Goal: Task Accomplishment & Management: Use online tool/utility

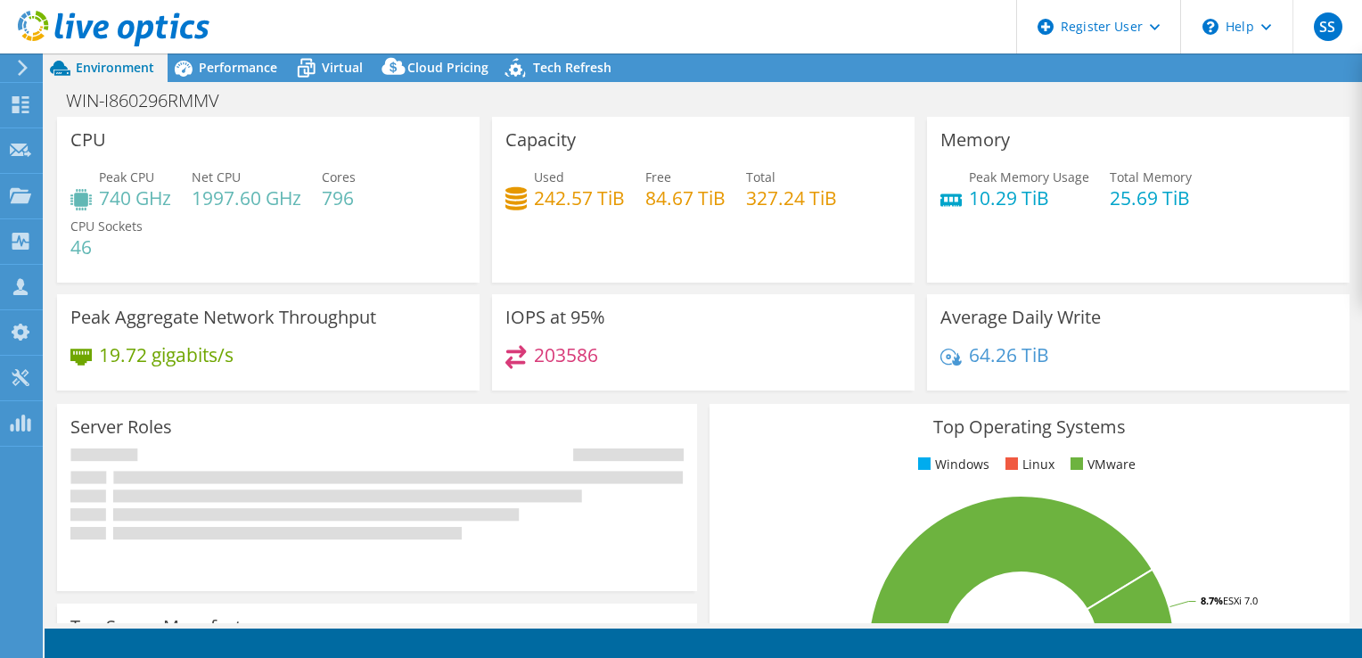
select select "USEast"
select select "USD"
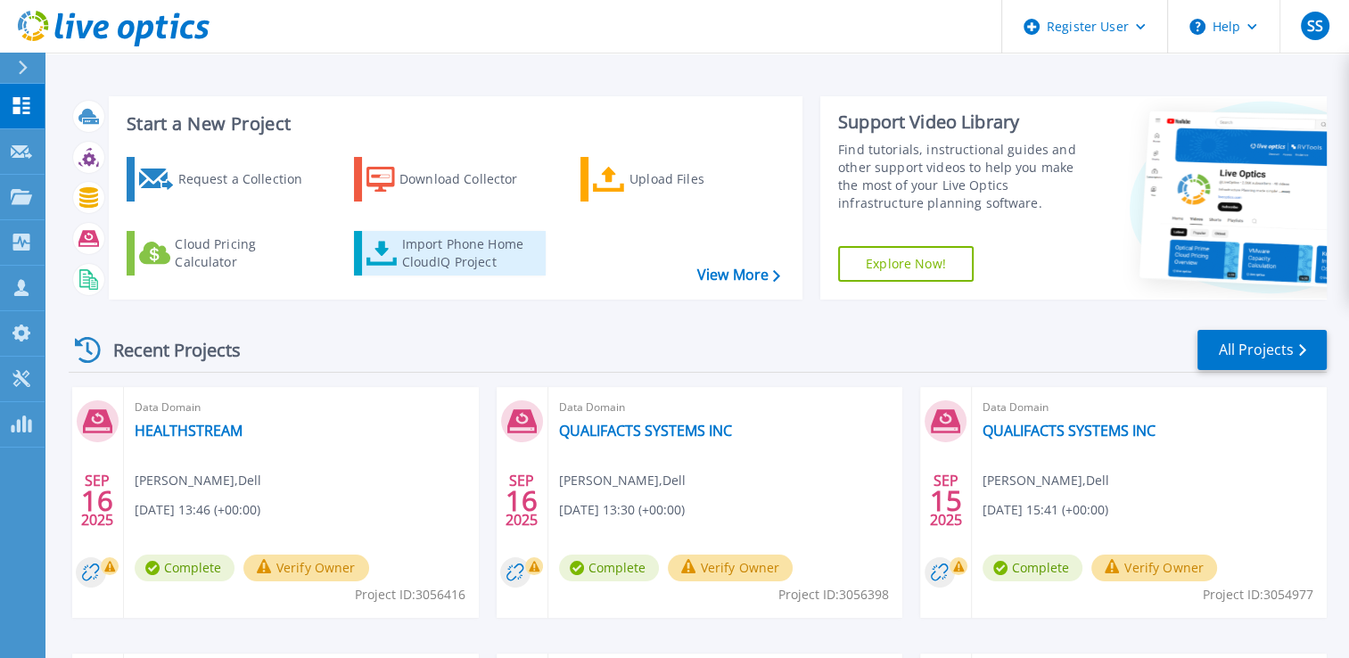
click at [432, 237] on div "Import Phone Home CloudIQ Project" at bounding box center [470, 253] width 139 height 36
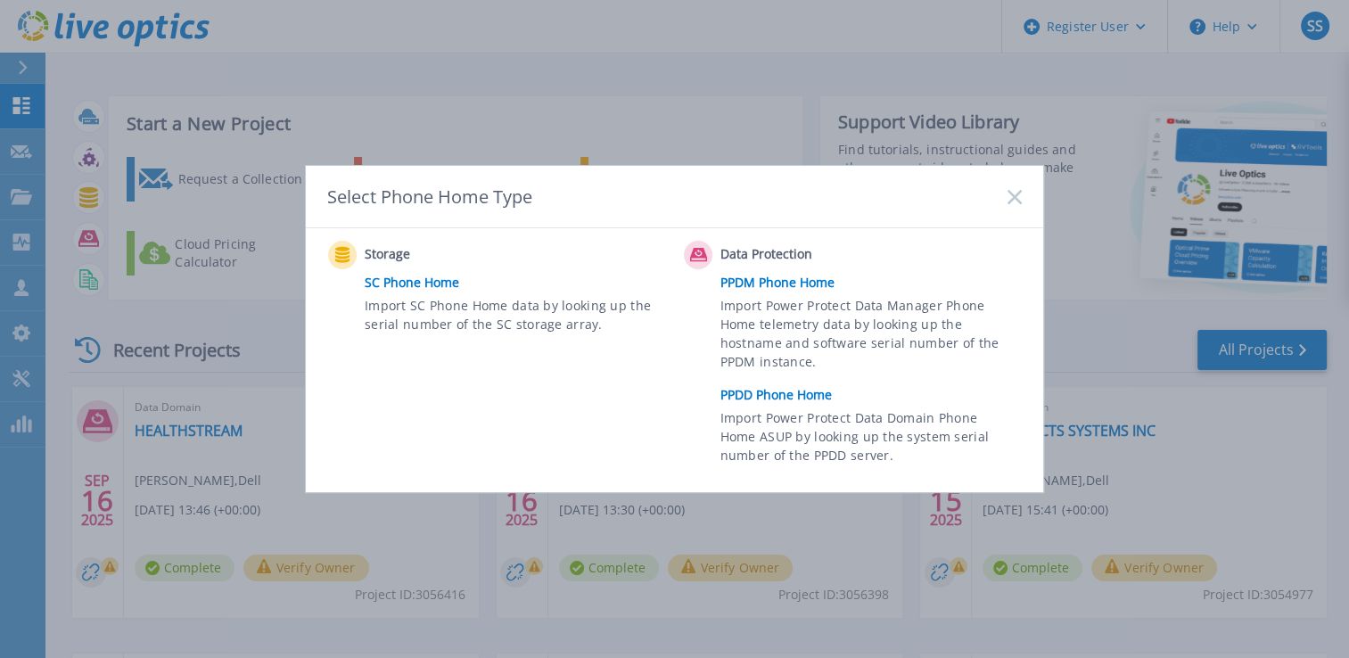
click at [784, 282] on link "PPDM Phone Home" at bounding box center [875, 282] width 310 height 27
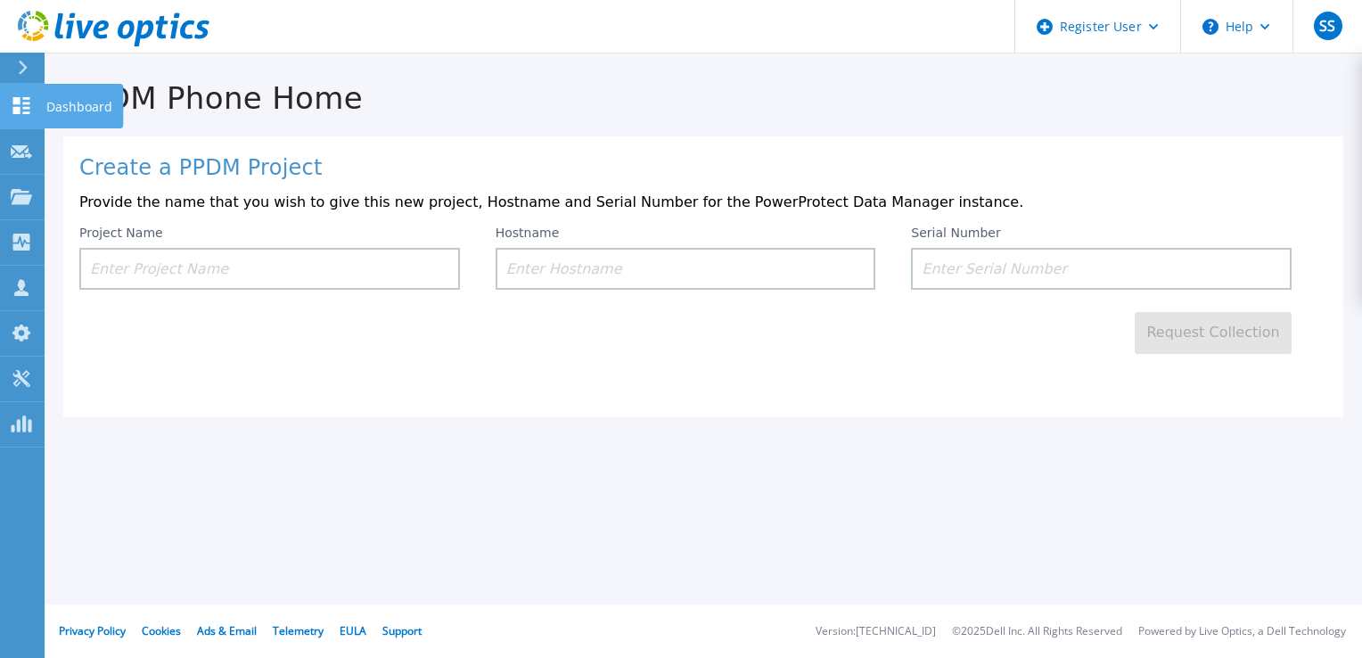
click at [28, 96] on div at bounding box center [21, 105] width 21 height 19
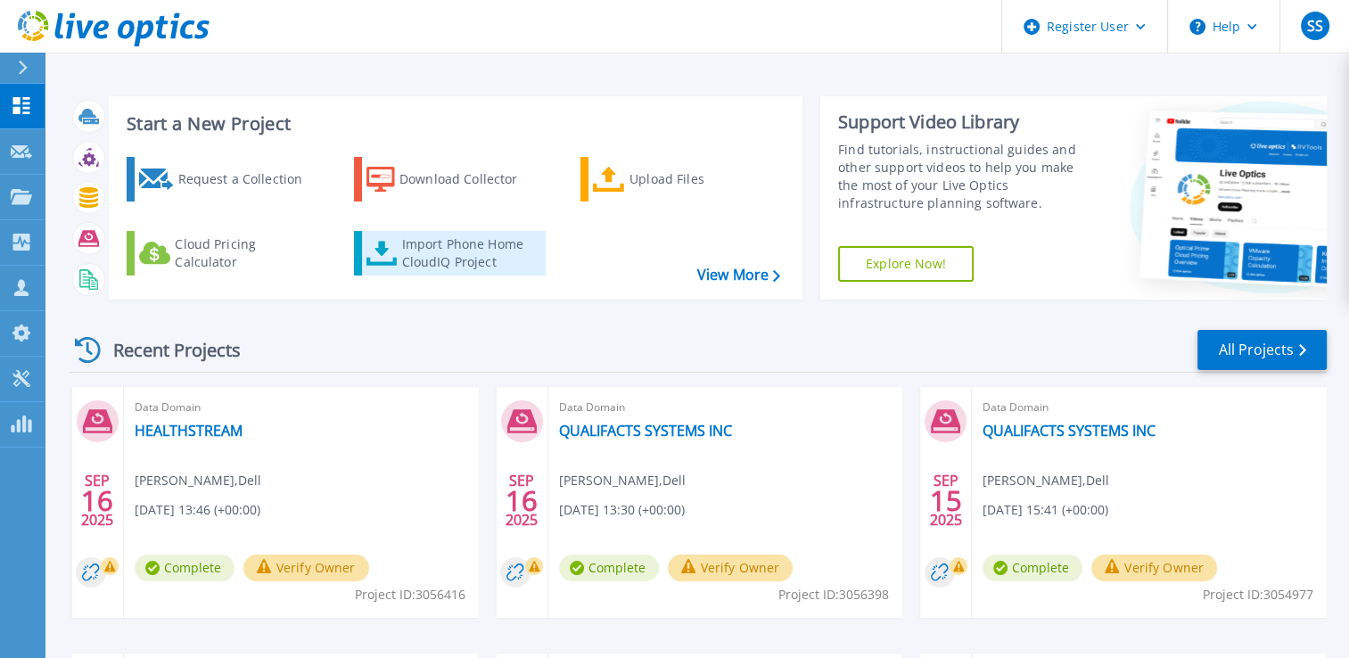
click at [469, 270] on div "Import Phone Home CloudIQ Project" at bounding box center [470, 253] width 139 height 36
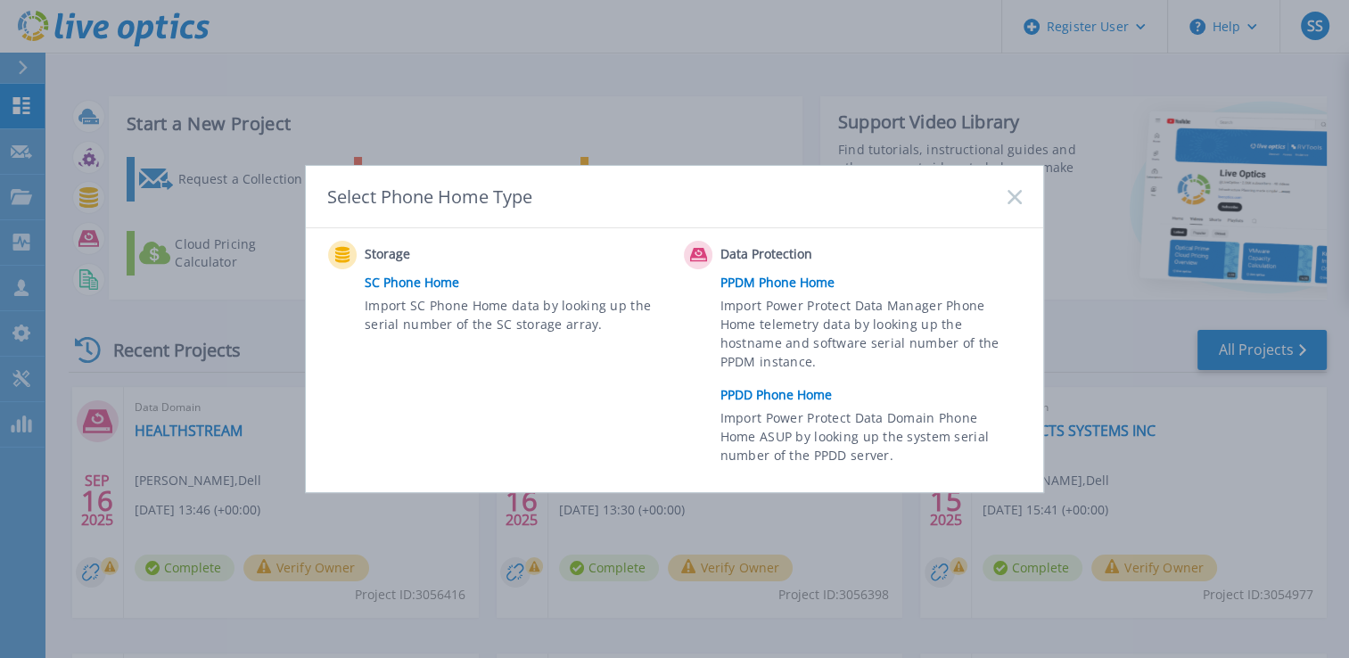
click at [731, 390] on link "PPDD Phone Home" at bounding box center [875, 395] width 310 height 27
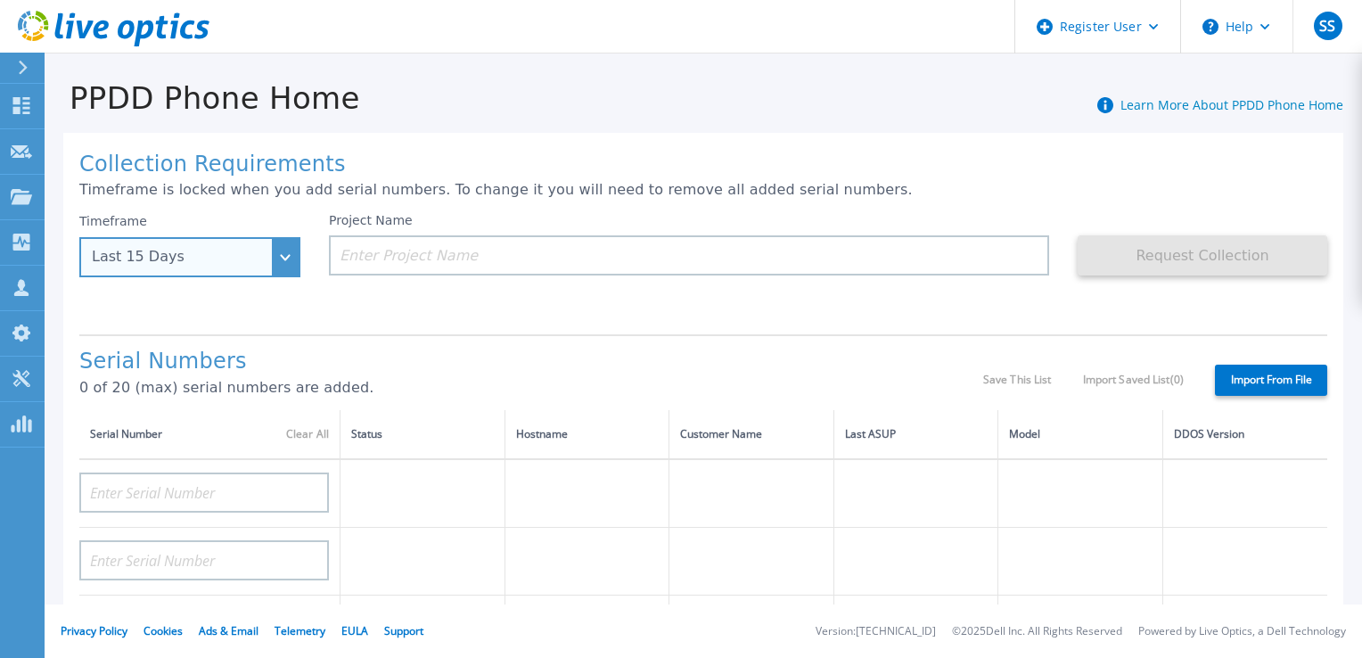
click at [282, 249] on div "Last 15 Days" at bounding box center [189, 257] width 221 height 40
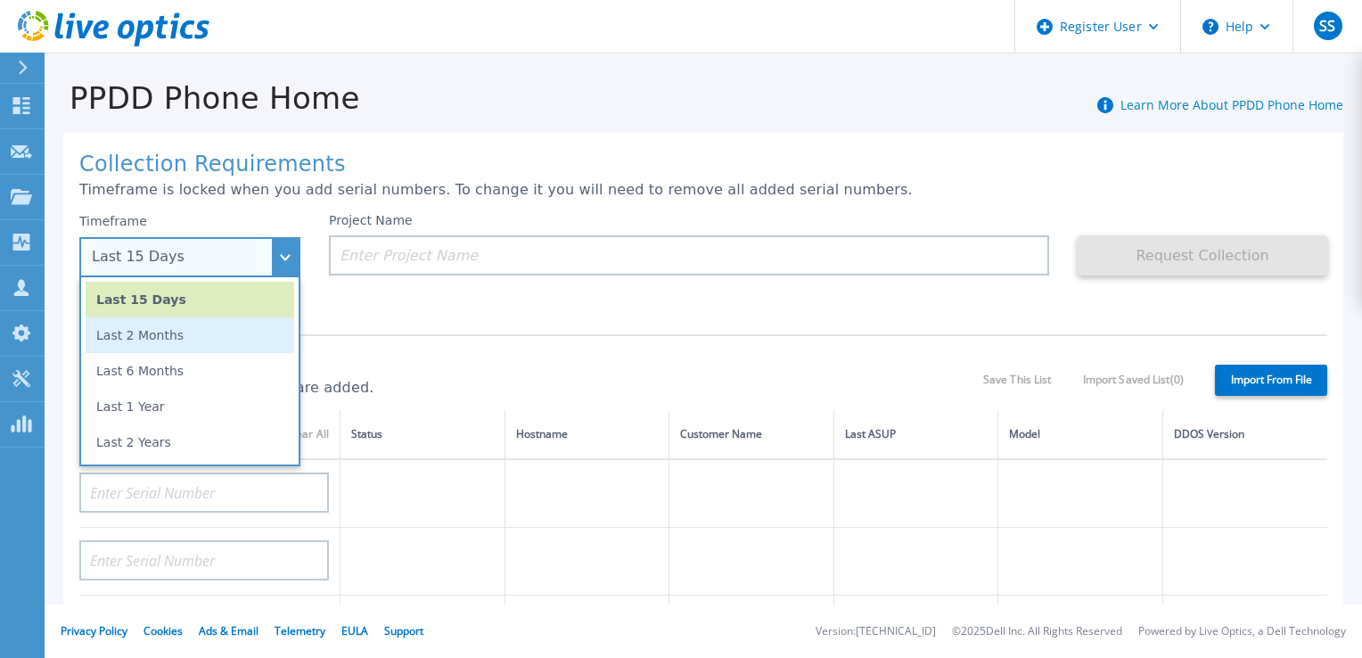
click at [238, 348] on li "Last 2 Months" at bounding box center [190, 335] width 209 height 36
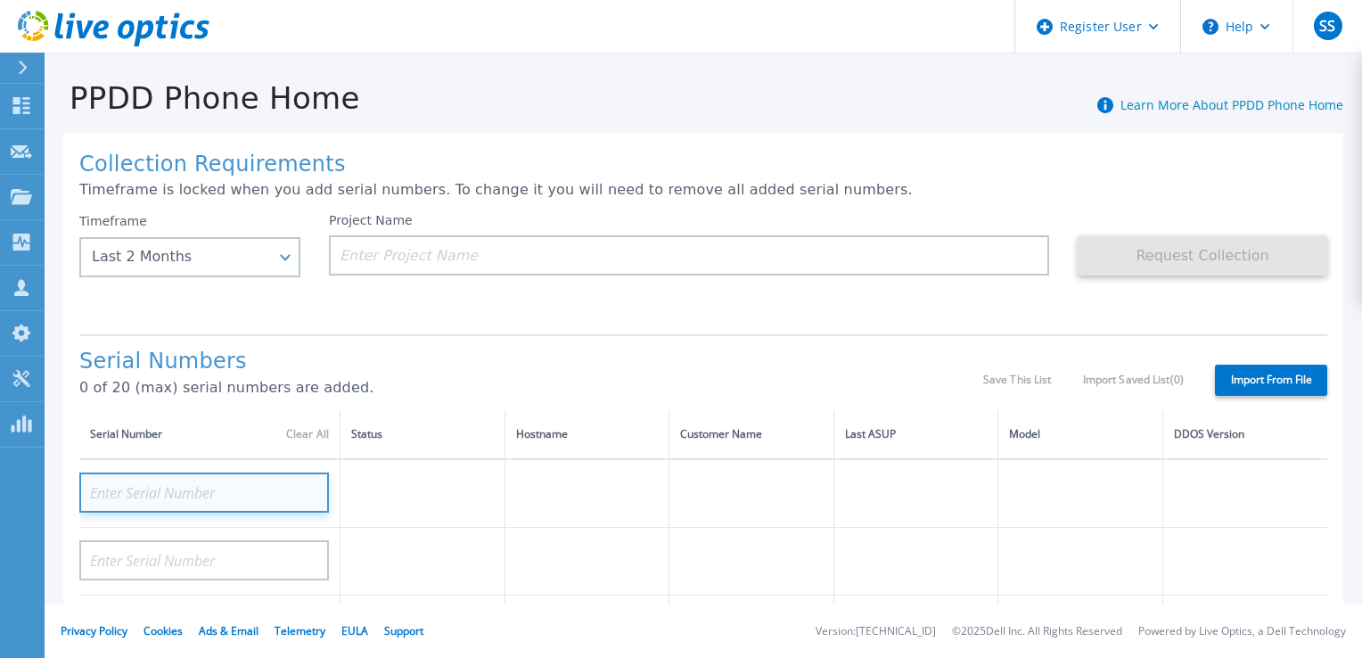
click at [231, 490] on input at bounding box center [204, 492] width 250 height 40
paste input "APX00232807516"
type input "APX00232807516"
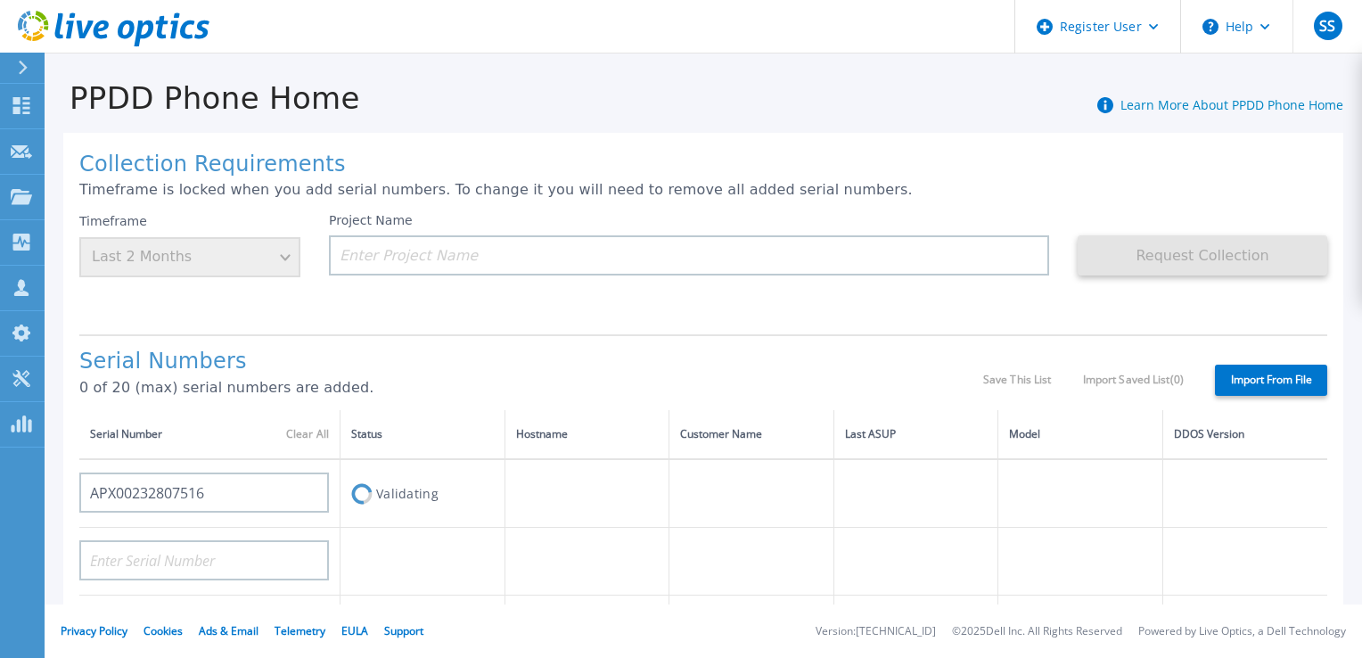
click at [438, 371] on h1 "Serial Numbers" at bounding box center [531, 361] width 904 height 25
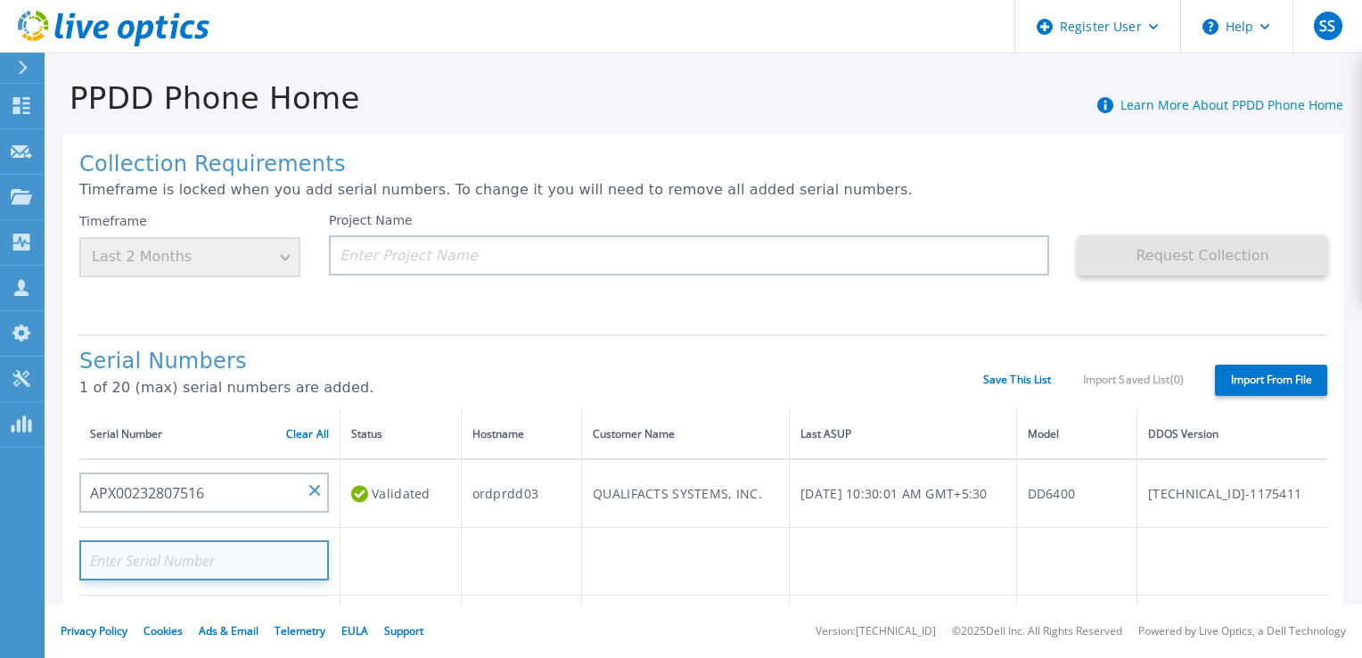
click at [255, 569] on input at bounding box center [204, 560] width 250 height 40
paste input "APX00232807236"
type input "APX00232807236"
click at [531, 396] on div "Serial Numbers 1 of 20 (max) serial numbers are added." at bounding box center [531, 379] width 904 height 61
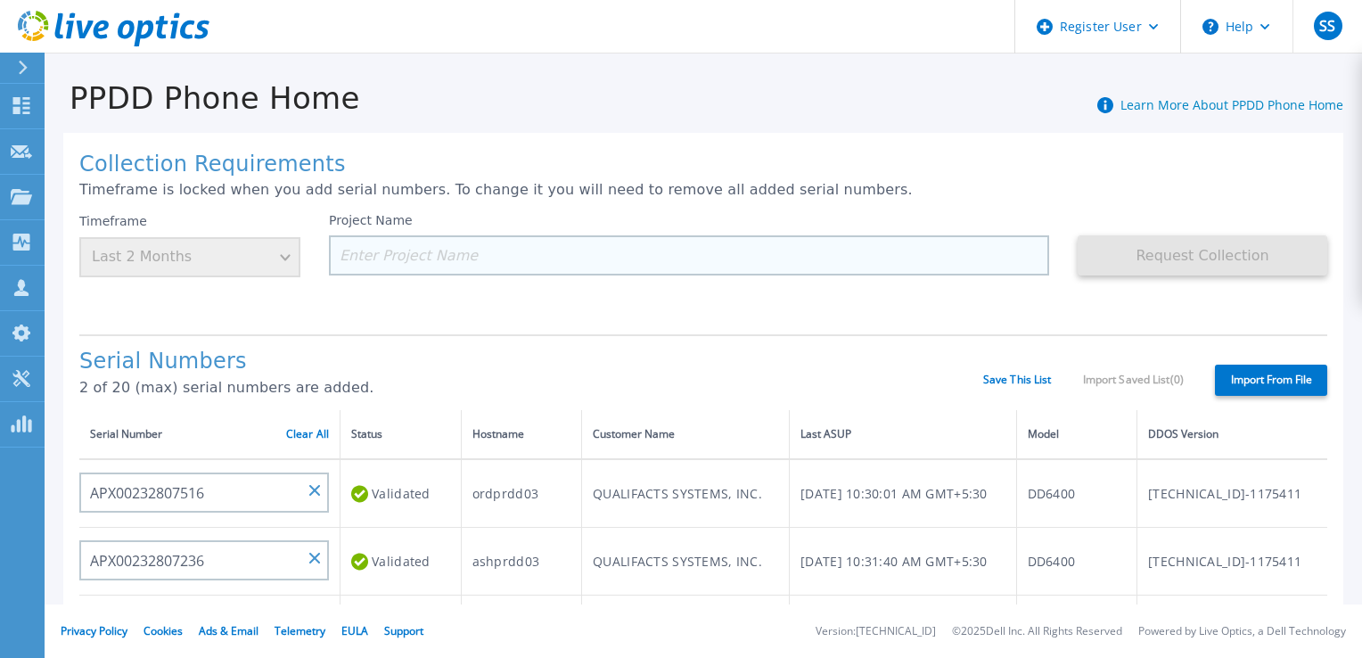
click at [470, 266] on input at bounding box center [689, 255] width 720 height 40
paste input "QUALIFACTS SYSTEMS INC"
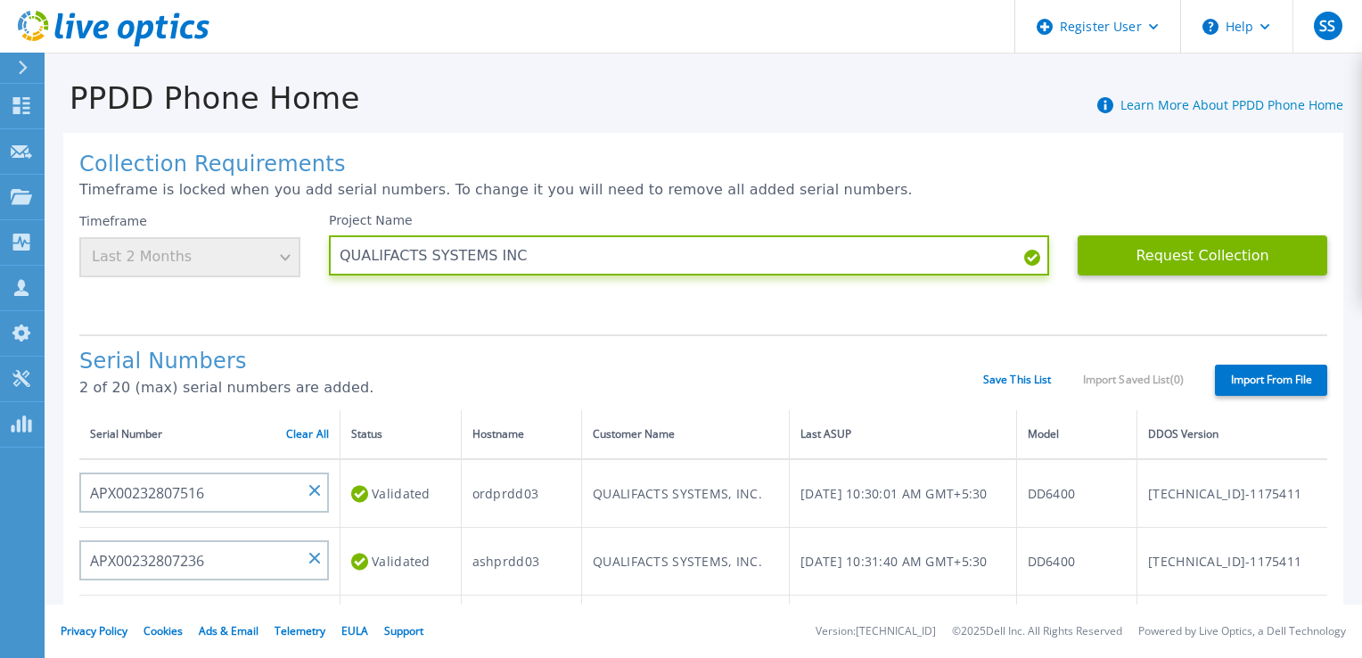
scroll to position [34, 0]
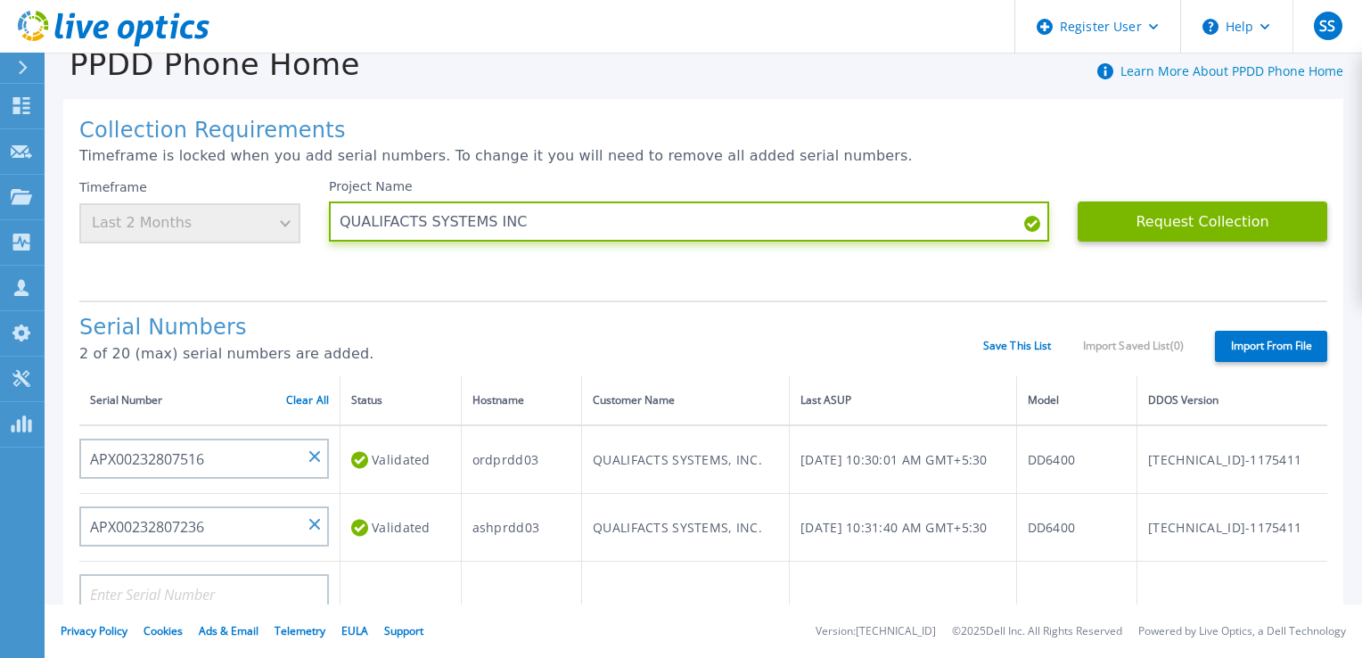
type input "QUALIFACTS SYSTEMS INC"
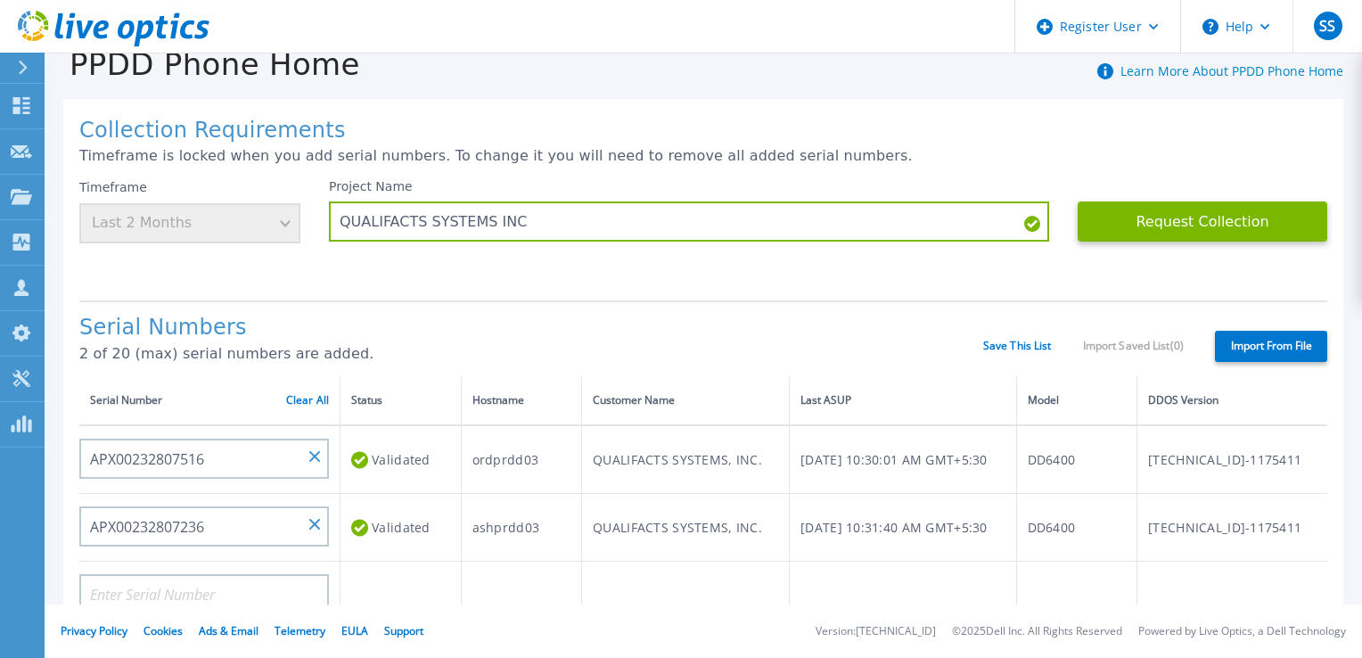
click at [805, 308] on div "Serial Numbers 2 of 20 (max) serial numbers are added. Save This List Import Sa…" at bounding box center [703, 338] width 1248 height 76
click at [1170, 225] on button "Request Collection" at bounding box center [1203, 221] width 250 height 40
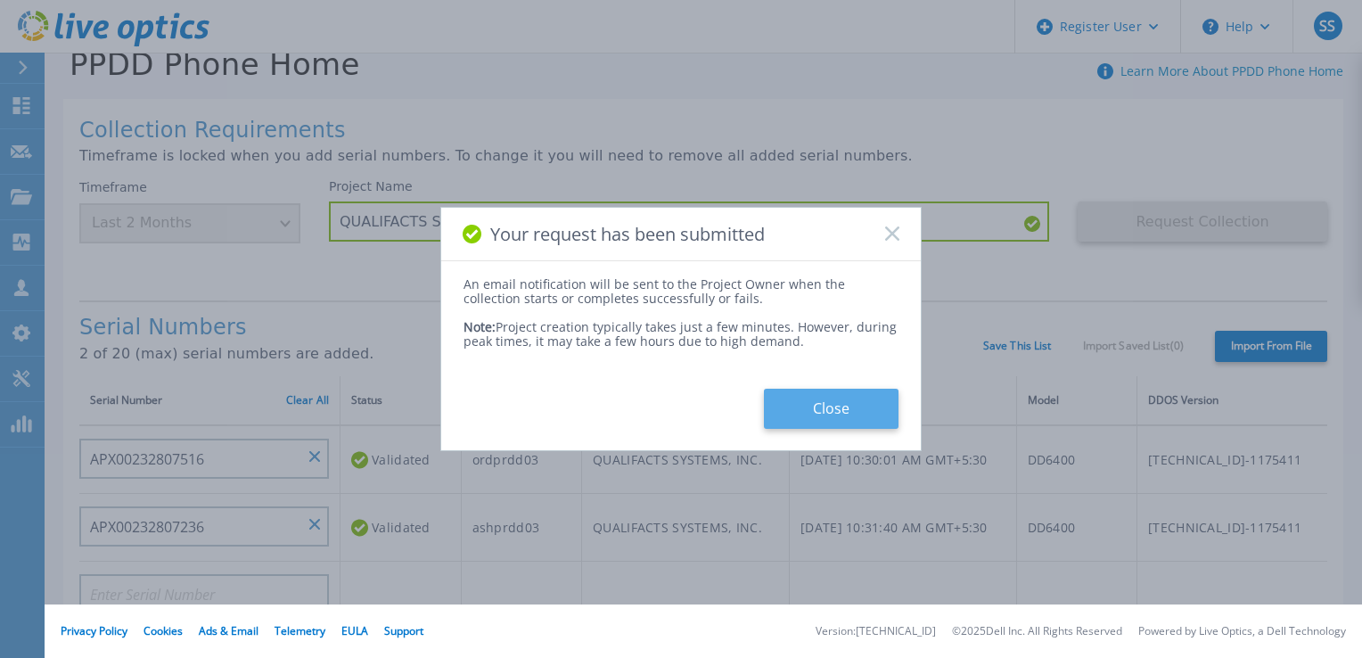
click at [833, 394] on button "Close" at bounding box center [831, 409] width 135 height 40
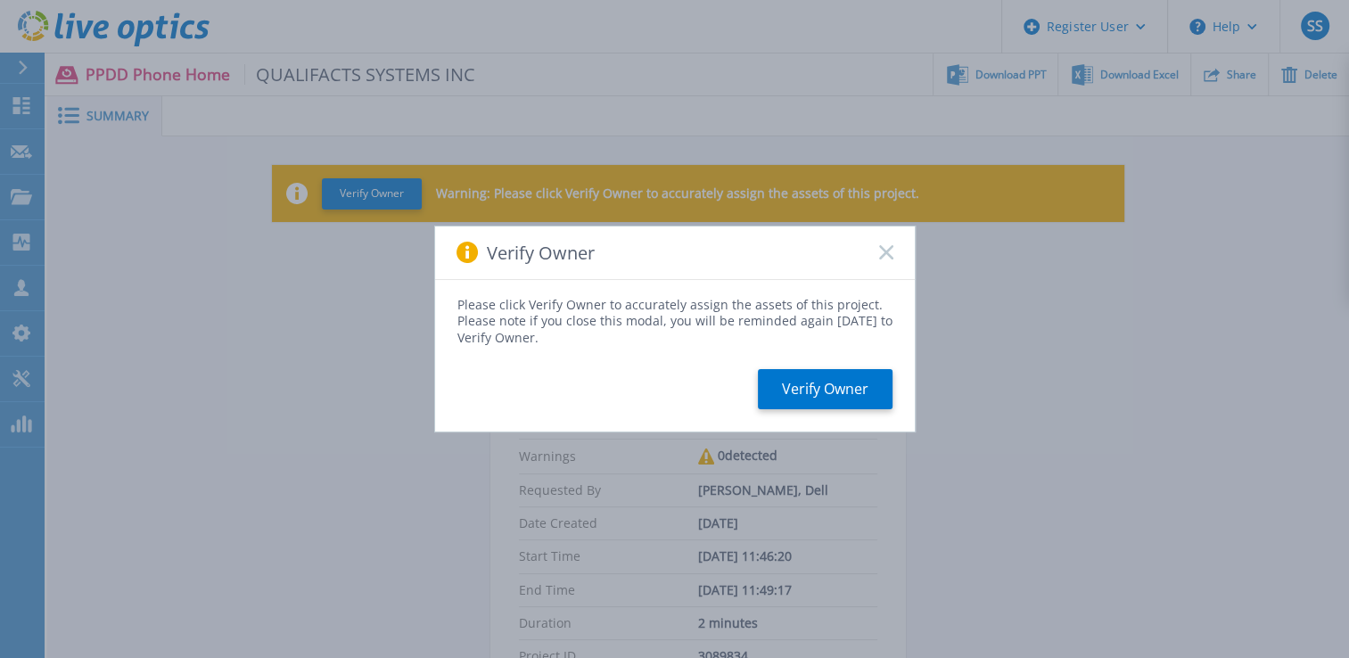
click at [888, 249] on rect at bounding box center [885, 252] width 15 height 15
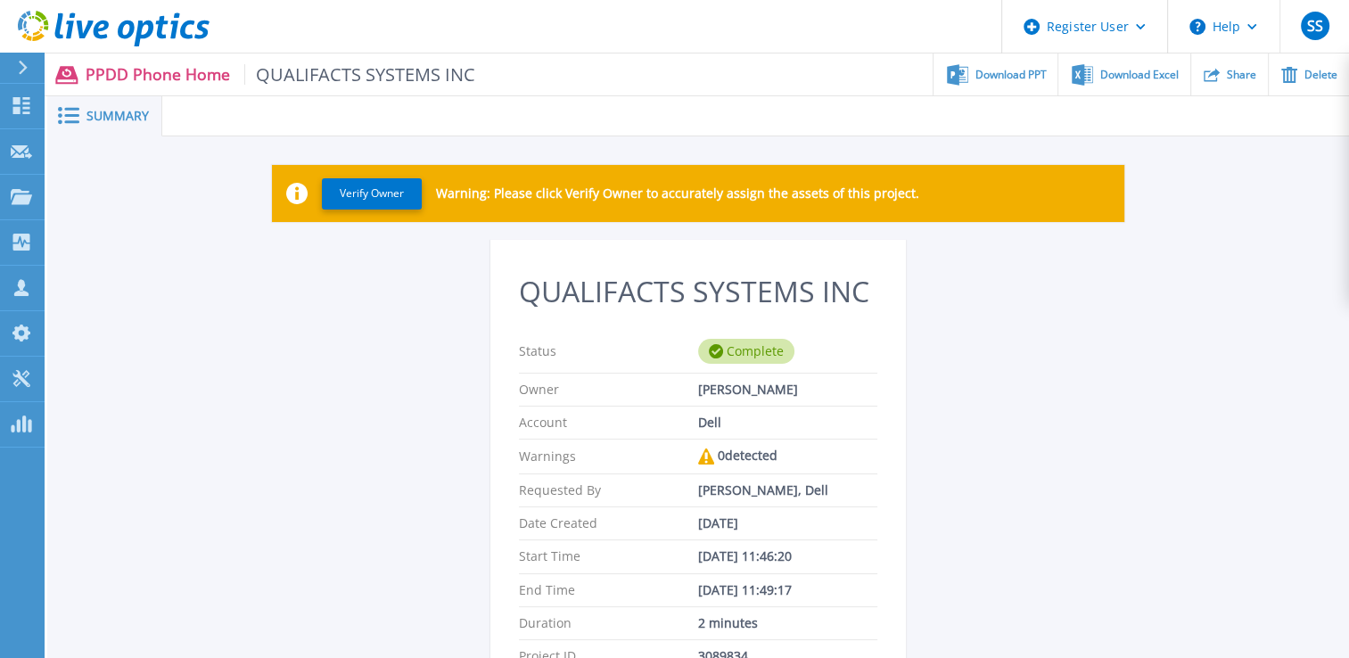
scroll to position [419, 0]
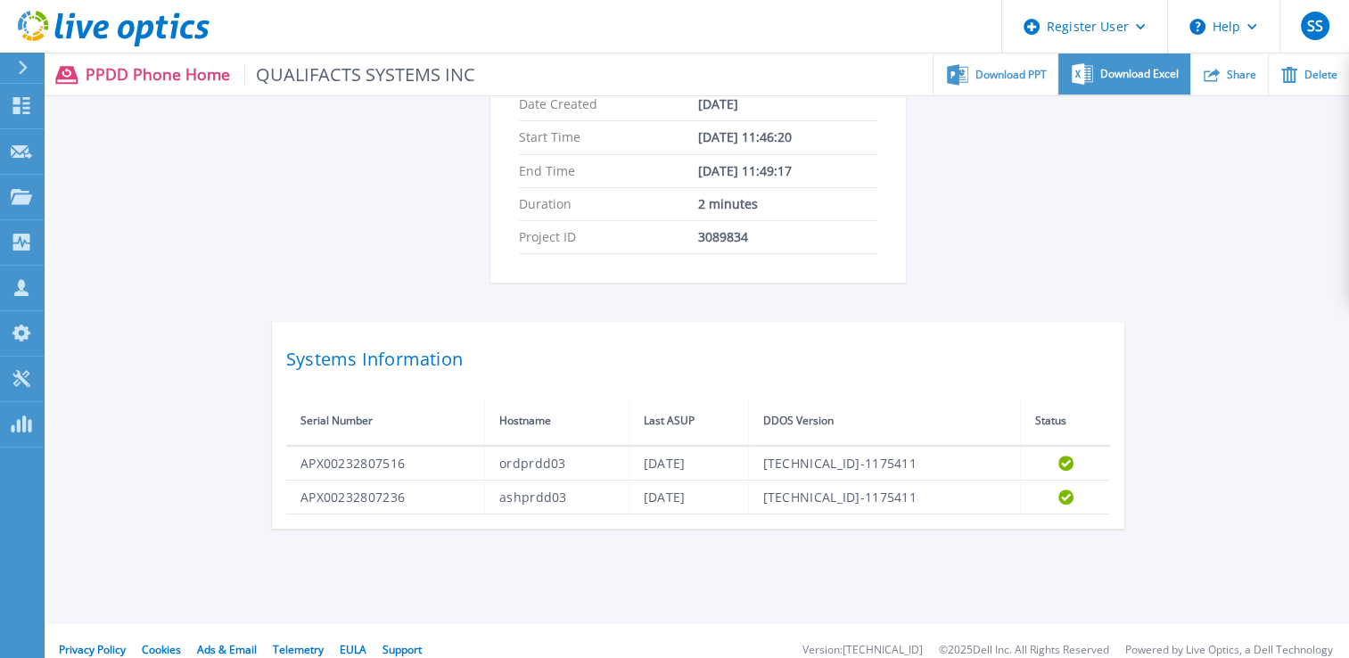
click at [1110, 77] on span "Download Excel" at bounding box center [1139, 74] width 78 height 11
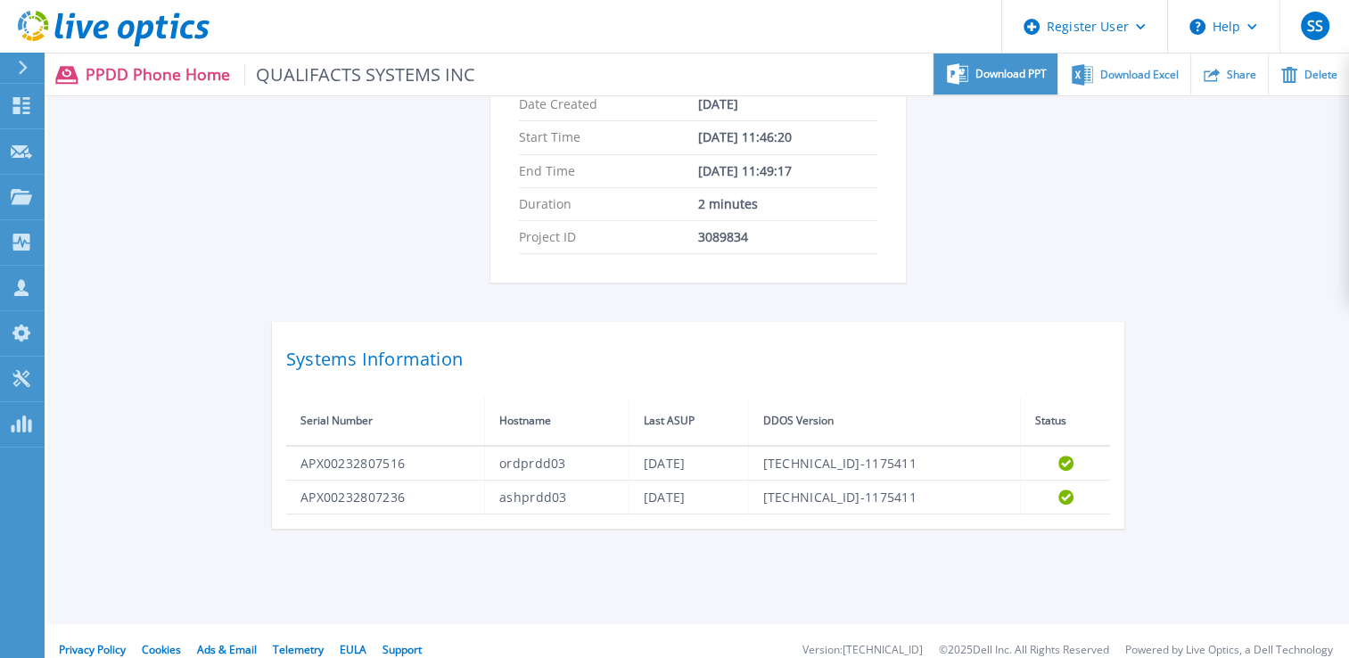
click at [1009, 80] on div "Download PPT" at bounding box center [995, 74] width 124 height 42
click at [1046, 219] on div "QUALIFACTS SYSTEMS INC Status Complete Owner [PERSON_NAME] Account Dell Warning…" at bounding box center [698, 175] width 852 height 708
